Goal: Task Accomplishment & Management: Manage account settings

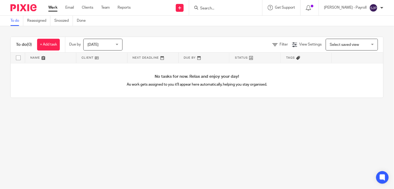
click at [153, 116] on main "To do Reassigned Snoozed Done To do (0) + Add task Due by Today Today Today Tom…" at bounding box center [197, 94] width 394 height 189
click at [106, 7] on link "Team" at bounding box center [105, 7] width 9 height 5
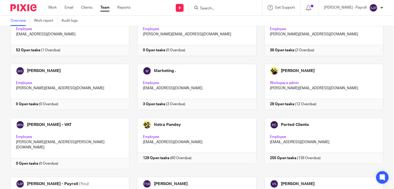
scroll to position [319, 0]
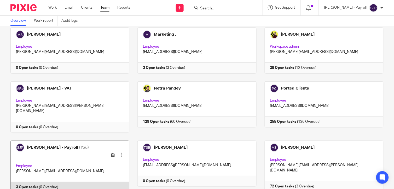
click at [55, 140] on link at bounding box center [65, 166] width 127 height 52
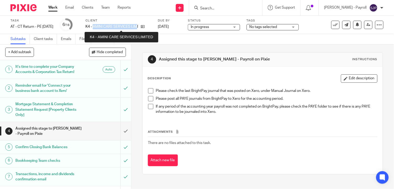
drag, startPoint x: 102, startPoint y: 26, endPoint x: 147, endPoint y: 26, distance: 44.9
click at [138, 26] on p "K4 - AMINI CARE SERVICES LIMITED" at bounding box center [111, 26] width 53 height 5
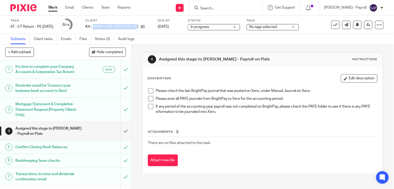
click at [119, 30] on div "Client K4 - AMINI CARE SERVICES LIMITED" at bounding box center [118, 25] width 66 height 13
drag, startPoint x: 101, startPoint y: 25, endPoint x: 149, endPoint y: 25, distance: 48.1
click at [149, 25] on div "K4 - AMINI CARE SERVICES LIMITED" at bounding box center [118, 26] width 66 height 5
copy div "AMINI CARE SERVICES LIMITED"
click at [149, 90] on span at bounding box center [150, 90] width 5 height 5
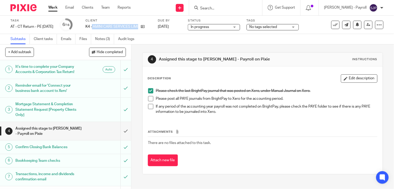
click at [148, 98] on span at bounding box center [150, 98] width 5 height 5
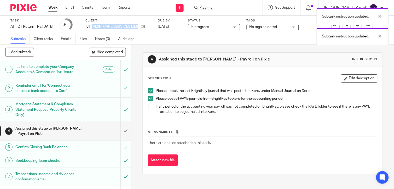
click at [148, 106] on span at bounding box center [150, 106] width 5 height 5
click at [101, 40] on link "Notes (3)" at bounding box center [104, 39] width 19 height 10
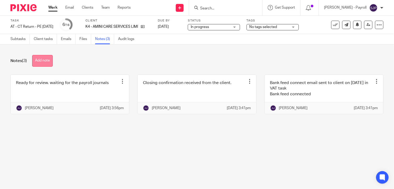
click at [40, 62] on button "Add note" at bounding box center [42, 61] width 21 height 12
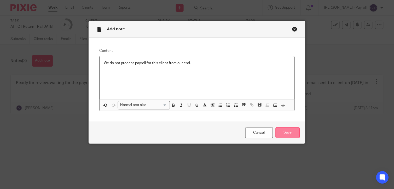
click at [281, 132] on input "Save" at bounding box center [288, 132] width 24 height 11
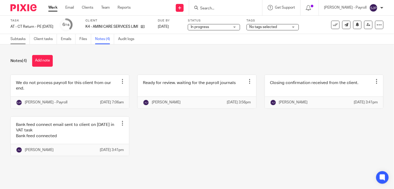
click at [22, 42] on link "Subtasks" at bounding box center [19, 39] width 19 height 10
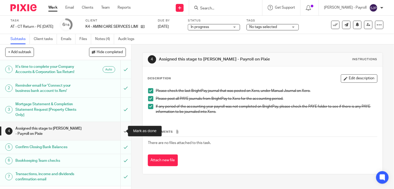
click at [122, 131] on input "submit" at bounding box center [65, 131] width 131 height 19
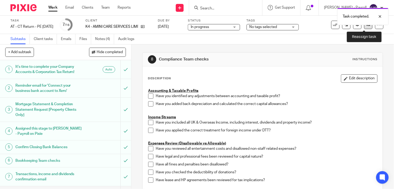
click at [366, 26] on icon at bounding box center [368, 25] width 4 height 4
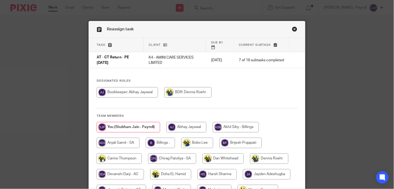
click at [151, 88] on input "radio" at bounding box center [127, 92] width 61 height 10
radio input "true"
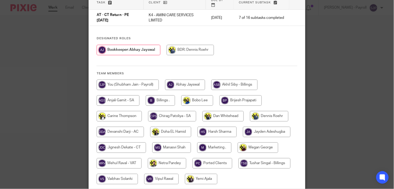
scroll to position [82, 0]
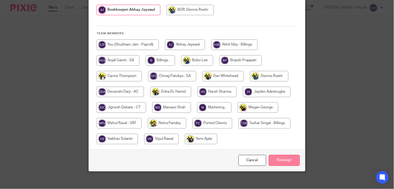
click at [277, 158] on input "Reassign" at bounding box center [284, 160] width 31 height 11
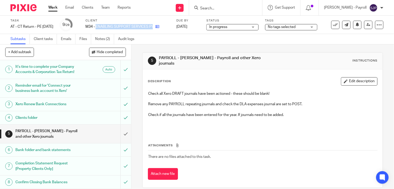
drag, startPoint x: 104, startPoint y: 26, endPoint x: 164, endPoint y: 26, distance: 59.0
click at [164, 26] on div "M34 - ENABLING SUPPORT SERVICES PVT LTD" at bounding box center [127, 26] width 84 height 5
copy div "ENABLING SUPPORT SERVICES PVT LTD"
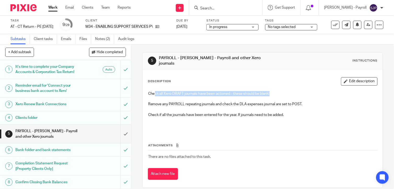
drag, startPoint x: 154, startPoint y: 92, endPoint x: 288, endPoint y: 92, distance: 133.7
click at [288, 92] on p "Check all Xero DRAFT journals have been actioned - these should be blank!" at bounding box center [262, 93] width 229 height 5
drag, startPoint x: 288, startPoint y: 92, endPoint x: 307, endPoint y: 102, distance: 22.1
click at [307, 102] on p "Remove any PAYROLL repeating journals and check the DLA expenses journal are se…" at bounding box center [262, 103] width 229 height 5
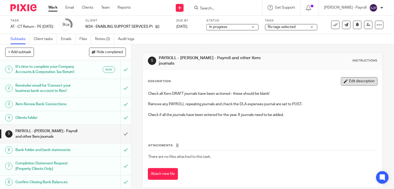
click at [344, 78] on button "Edit description" at bounding box center [359, 81] width 37 height 8
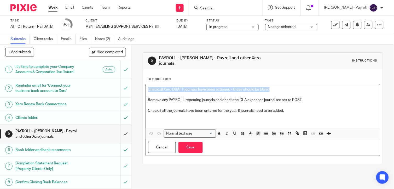
drag, startPoint x: 147, startPoint y: 85, endPoint x: 287, endPoint y: 83, distance: 139.8
click at [287, 84] on div "Check all Xero DRAFT journals have been actioned - these should be blank! Remov…" at bounding box center [262, 106] width 235 height 44
click at [279, 131] on icon "button" at bounding box center [281, 133] width 5 height 5
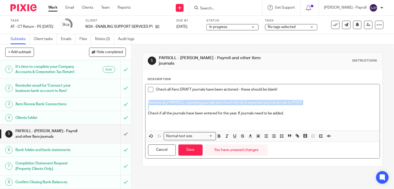
drag, startPoint x: 146, startPoint y: 100, endPoint x: 346, endPoint y: 102, distance: 200.6
click at [346, 102] on div "Check all Xero DRAFT journals have been actioned - these should be blank! Remov…" at bounding box center [262, 107] width 235 height 46
drag, startPoint x: 279, startPoint y: 133, endPoint x: 272, endPoint y: 132, distance: 7.5
click at [279, 134] on icon "button" at bounding box center [281, 135] width 5 height 5
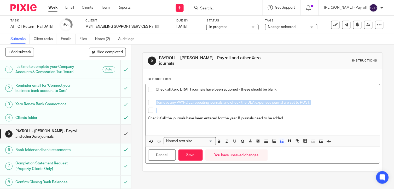
click at [157, 110] on div at bounding box center [267, 112] width 222 height 8
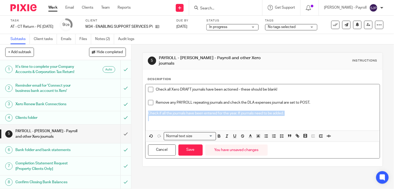
drag, startPoint x: 145, startPoint y: 110, endPoint x: 296, endPoint y: 115, distance: 151.1
click at [296, 115] on div "Check all Xero DRAFT journals have been actioned - these should be blank! Remov…" at bounding box center [262, 107] width 235 height 46
click at [279, 133] on icon "button" at bounding box center [281, 135] width 5 height 5
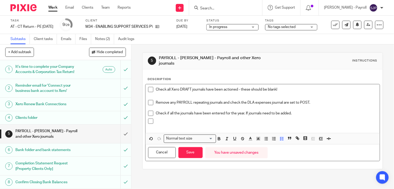
click at [177, 123] on p at bounding box center [267, 123] width 222 height 11
click at [156, 119] on p at bounding box center [267, 123] width 222 height 11
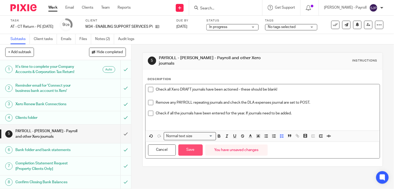
click at [188, 147] on button "Save" at bounding box center [190, 149] width 24 height 11
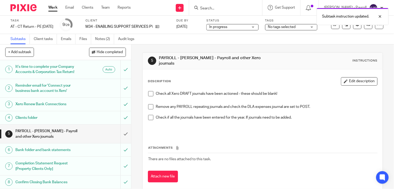
click at [148, 91] on span at bounding box center [150, 93] width 5 height 5
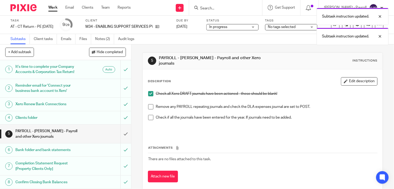
click at [148, 104] on span at bounding box center [150, 106] width 5 height 5
click at [148, 115] on span at bounding box center [150, 117] width 5 height 5
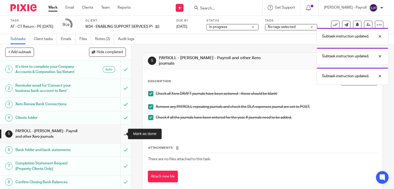
click at [117, 132] on input "submit" at bounding box center [65, 133] width 131 height 19
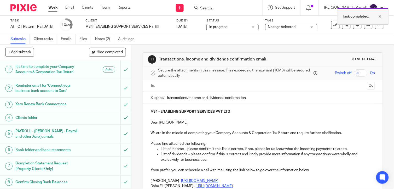
click at [381, 16] on div at bounding box center [376, 16] width 14 height 6
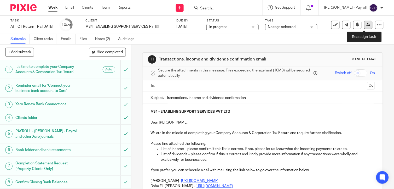
click at [364, 25] on link at bounding box center [368, 25] width 8 height 8
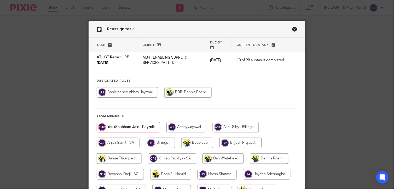
click at [132, 89] on input "radio" at bounding box center [127, 92] width 61 height 10
radio input "true"
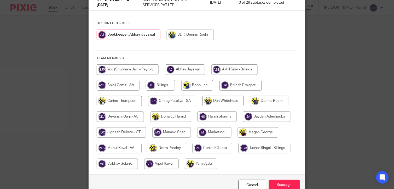
scroll to position [82, 0]
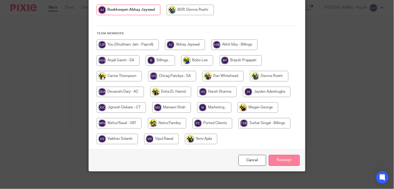
click at [293, 155] on input "Reassign" at bounding box center [284, 160] width 31 height 11
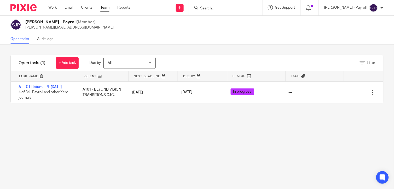
click at [216, 152] on div "Filter tasks Only show tasks matching all of these conditions 1 Client name Is …" at bounding box center [197, 116] width 394 height 144
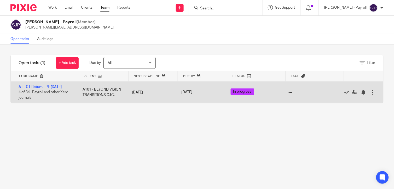
click at [98, 98] on div "A101 - BEYOND VISION TRANSITIONS C.I.C." at bounding box center [102, 92] width 49 height 16
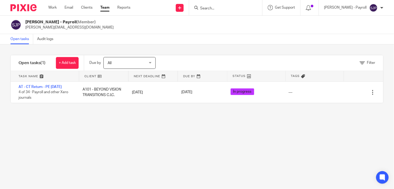
click at [108, 122] on div "Filter tasks Only show tasks matching all of these conditions 1 Client name Is …" at bounding box center [197, 116] width 394 height 144
click at [186, 119] on div "Filter tasks Only show tasks matching all of these conditions 1 Client name Is …" at bounding box center [197, 116] width 394 height 144
drag, startPoint x: 186, startPoint y: 119, endPoint x: 162, endPoint y: 136, distance: 29.7
click at [162, 136] on div "Filter tasks Only show tasks matching all of these conditions 1 Client name Is …" at bounding box center [197, 116] width 394 height 144
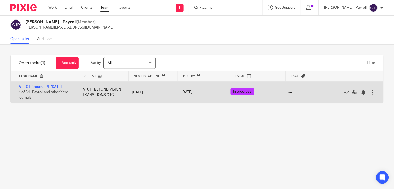
drag, startPoint x: 92, startPoint y: 99, endPoint x: 85, endPoint y: 106, distance: 9.8
click at [80, 97] on div "A101 - BEYOND VISION TRANSITIONS C.I.C." at bounding box center [102, 92] width 49 height 16
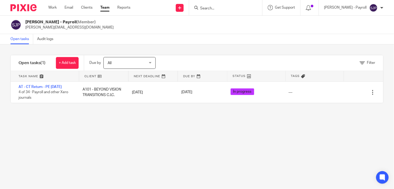
click at [109, 139] on div "Filter tasks Only show tasks matching all of these conditions 1 Client name Is …" at bounding box center [197, 116] width 394 height 144
click at [173, 178] on div "Filter tasks Only show tasks matching all of these conditions 1 Client name Is …" at bounding box center [197, 116] width 394 height 144
click at [280, 167] on div "Filter tasks Only show tasks matching all of these conditions 1 Client name Is …" at bounding box center [197, 116] width 394 height 144
click at [138, 139] on div "Filter tasks Only show tasks matching all of these conditions 1 Client name Is …" at bounding box center [197, 116] width 394 height 144
click at [220, 125] on div "Filter tasks Only show tasks matching all of these conditions 1 Client name Is …" at bounding box center [197, 116] width 394 height 144
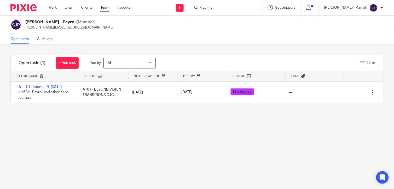
click at [220, 125] on div "Filter tasks Only show tasks matching all of these conditions 1 Client name Is …" at bounding box center [197, 116] width 394 height 144
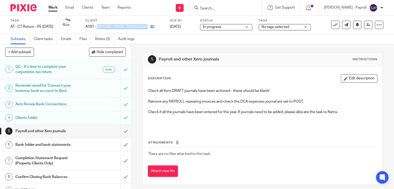
drag, startPoint x: 106, startPoint y: 25, endPoint x: 158, endPoint y: 27, distance: 52.3
click at [158, 27] on div "A101 - BEYOND VISION TRANSITIONS C.I.C." at bounding box center [124, 26] width 78 height 5
copy div "BEYOND VISION TRANSITIONS C.I.C."
click at [104, 39] on link "Notes (3)" at bounding box center [104, 39] width 19 height 10
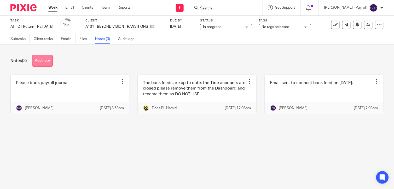
click at [46, 62] on button "Add note" at bounding box center [42, 61] width 21 height 12
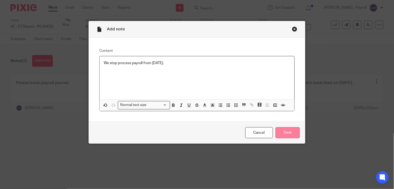
click at [287, 134] on input "Save" at bounding box center [288, 132] width 24 height 11
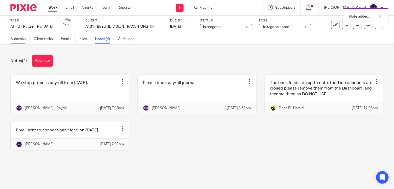
click at [21, 39] on link "Subtasks" at bounding box center [19, 39] width 19 height 10
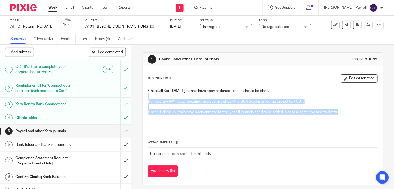
drag, startPoint x: 145, startPoint y: 95, endPoint x: 351, endPoint y: 110, distance: 206.6
click at [351, 110] on div "Check all Xero DRAFT journals have been actioned - these should be blank! Remov…" at bounding box center [262, 107] width 235 height 44
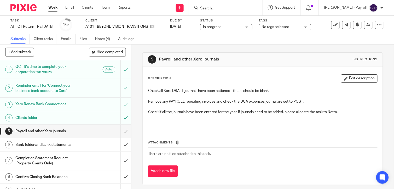
drag, startPoint x: 207, startPoint y: 121, endPoint x: 193, endPoint y: 113, distance: 17.1
click at [207, 122] on p at bounding box center [262, 119] width 229 height 11
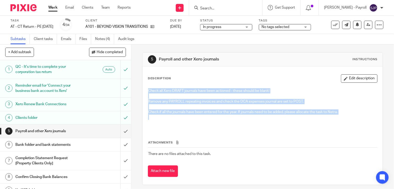
drag, startPoint x: 145, startPoint y: 90, endPoint x: 344, endPoint y: 115, distance: 200.3
click at [344, 115] on div "Check all Xero DRAFT journals have been actioned - these should be blank! Remov…" at bounding box center [262, 107] width 235 height 44
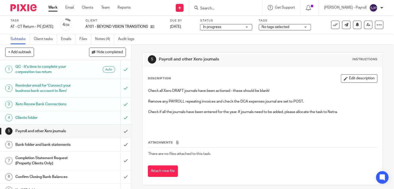
drag, startPoint x: 288, startPoint y: 110, endPoint x: 284, endPoint y: 129, distance: 19.3
click at [284, 129] on div "Check all Xero DRAFT journals have been actioned - these should be blank! Remov…" at bounding box center [262, 107] width 235 height 44
click at [352, 78] on button "Edit description" at bounding box center [359, 78] width 37 height 8
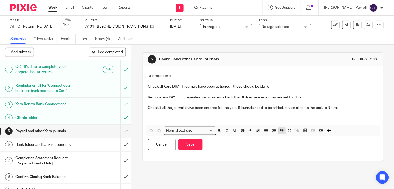
click at [280, 129] on polyline "button" at bounding box center [280, 129] width 1 height 1
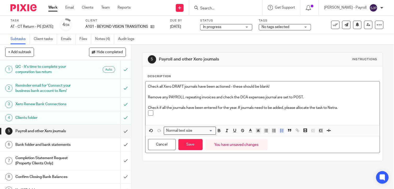
click at [153, 112] on li at bounding box center [262, 115] width 229 height 11
click at [148, 106] on p "Check if all the journals have been entered for the year. If journals need to b…" at bounding box center [262, 107] width 229 height 5
click at [279, 130] on icon "button" at bounding box center [281, 130] width 5 height 5
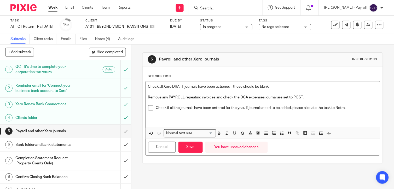
click at [146, 96] on div "Check all Xero DRAFT journals have been actioned - these should be blank! Remov…" at bounding box center [262, 104] width 235 height 46
click at [279, 135] on icon "button" at bounding box center [281, 133] width 5 height 5
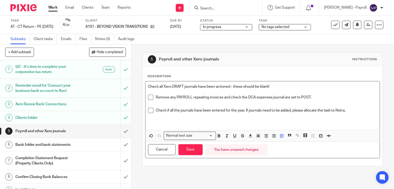
click at [148, 85] on p "Check all Xero DRAFT journals have been actioned - these should be blank!" at bounding box center [262, 86] width 229 height 5
click at [282, 137] on line "button" at bounding box center [283, 137] width 2 height 0
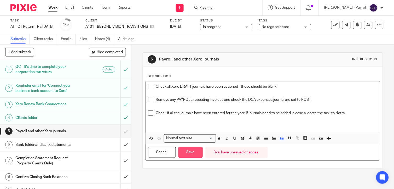
click at [186, 152] on button "Save" at bounding box center [190, 152] width 24 height 11
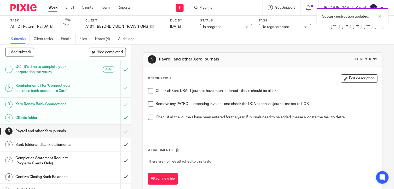
click at [149, 91] on span at bounding box center [150, 90] width 5 height 5
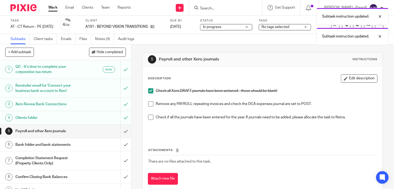
click at [148, 104] on span at bounding box center [150, 103] width 5 height 5
click at [148, 116] on span at bounding box center [150, 116] width 5 height 5
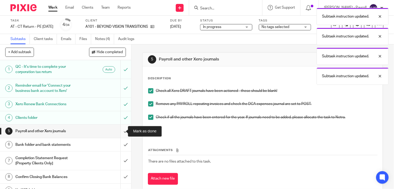
click at [120, 133] on input "submit" at bounding box center [65, 130] width 131 height 13
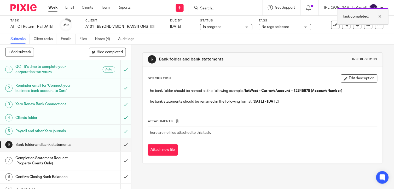
click at [380, 16] on div at bounding box center [376, 16] width 14 height 6
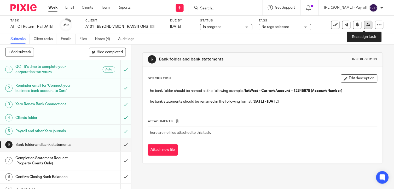
click at [366, 25] on icon at bounding box center [368, 25] width 4 height 4
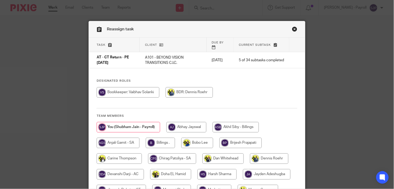
click at [144, 88] on input "radio" at bounding box center [128, 92] width 63 height 10
radio input "true"
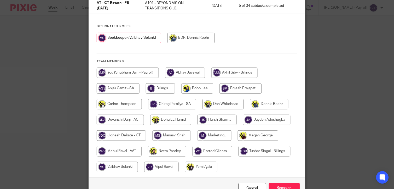
scroll to position [82, 0]
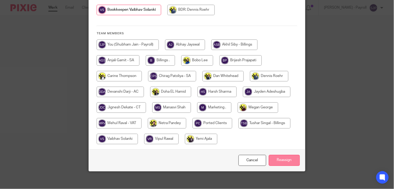
drag, startPoint x: 278, startPoint y: 160, endPoint x: 278, endPoint y: 155, distance: 4.3
click at [278, 160] on input "Reassign" at bounding box center [284, 160] width 31 height 11
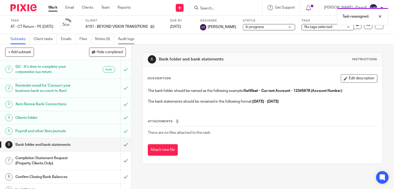
click at [129, 37] on link "Audit logs" at bounding box center [128, 39] width 20 height 10
